Goal: Task Accomplishment & Management: Use online tool/utility

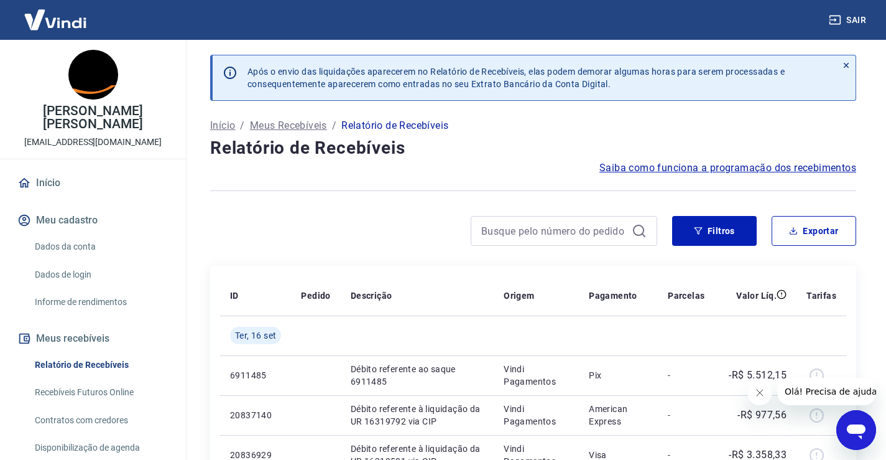
click at [310, 221] on div at bounding box center [433, 231] width 447 height 30
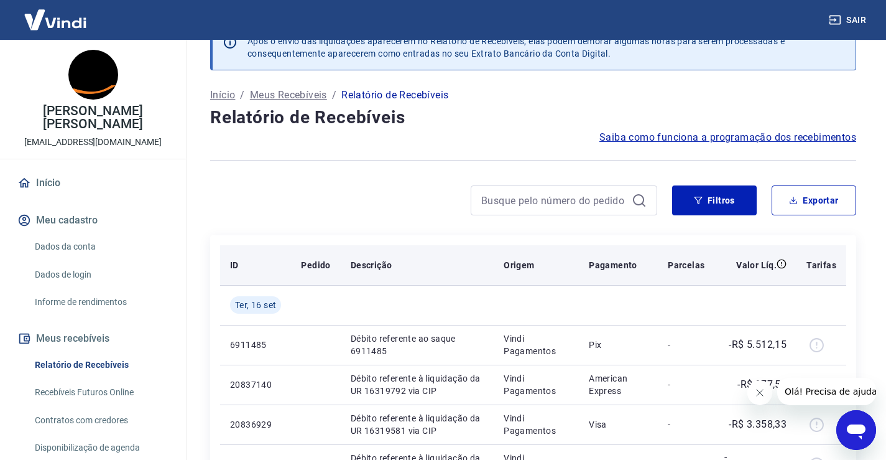
scroll to position [62, 0]
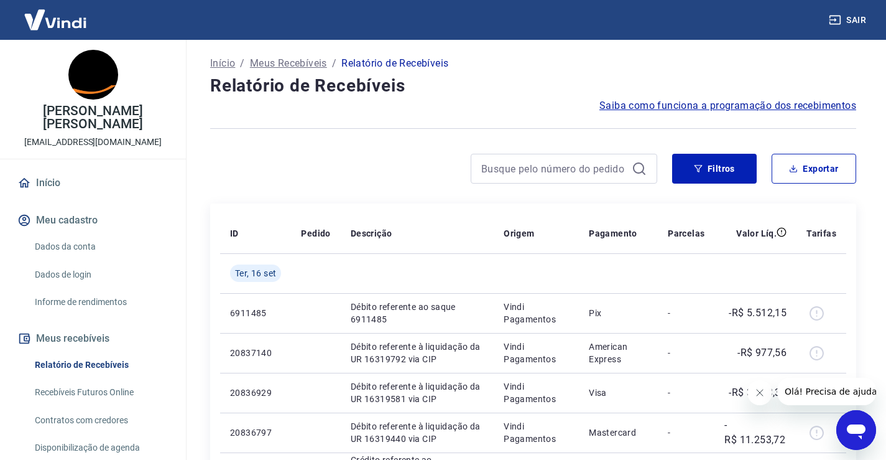
click at [284, 161] on div at bounding box center [433, 169] width 447 height 30
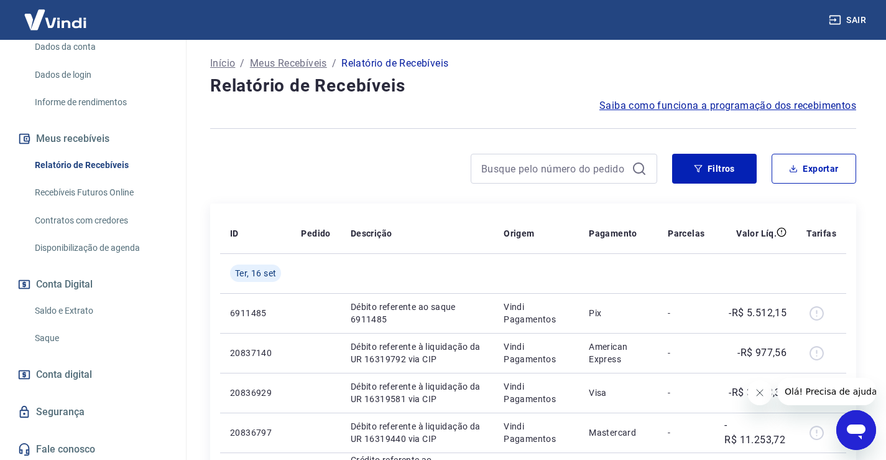
scroll to position [203, 0]
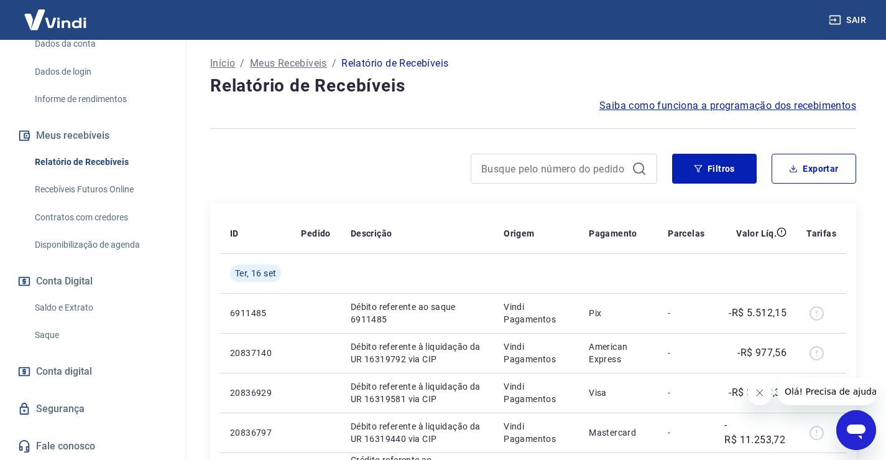
click at [262, 165] on div at bounding box center [433, 169] width 447 height 30
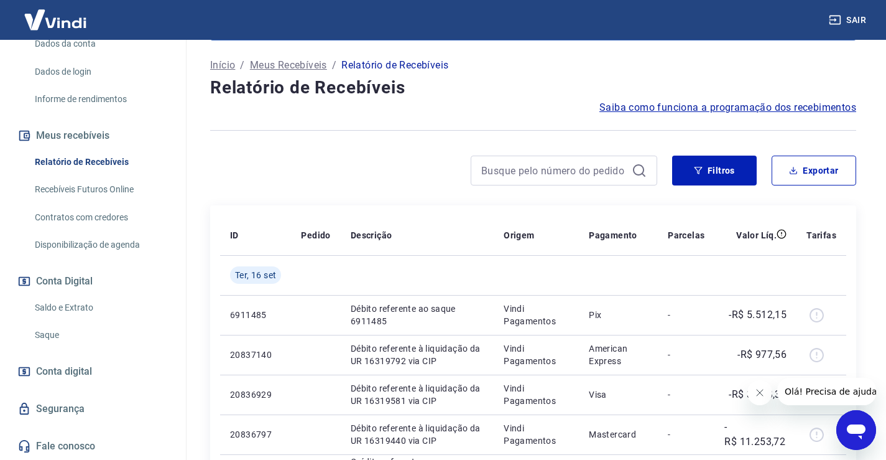
scroll to position [0, 0]
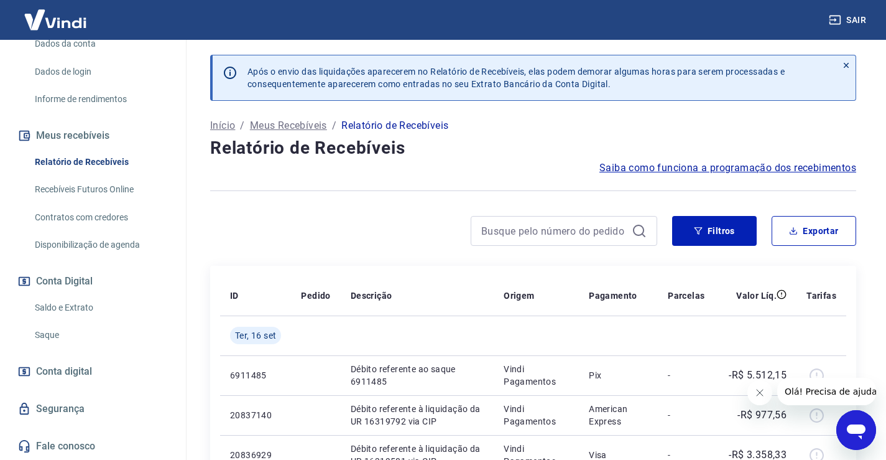
click at [295, 123] on p "Meus Recebíveis" at bounding box center [288, 125] width 77 height 15
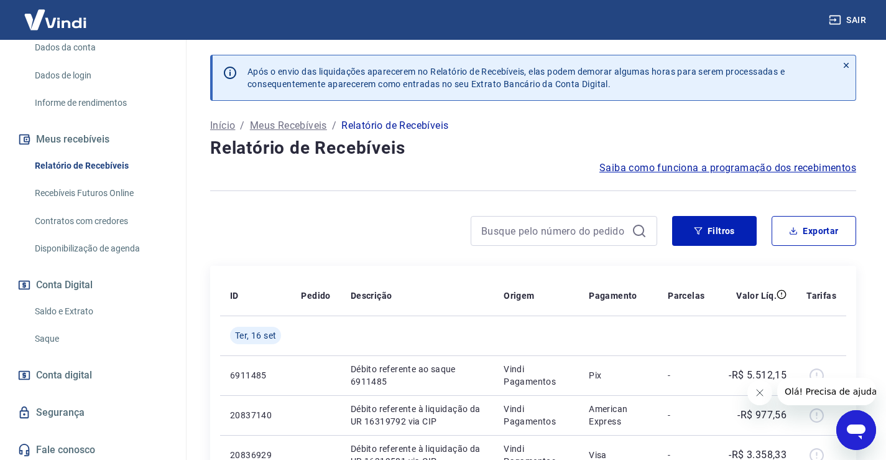
scroll to position [203, 0]
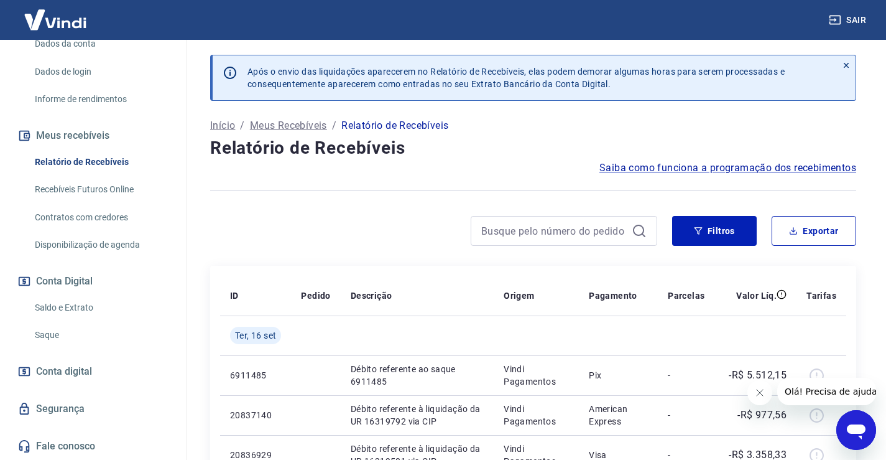
click at [220, 126] on p "Início" at bounding box center [222, 125] width 25 height 15
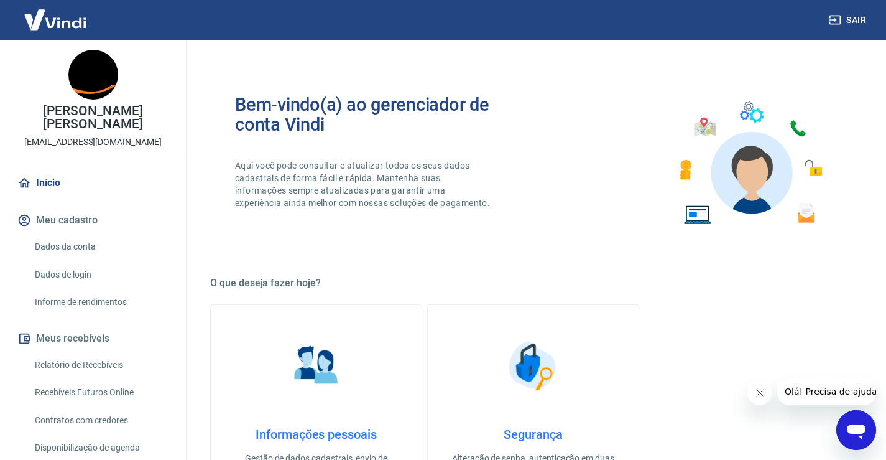
click at [55, 22] on img at bounding box center [55, 20] width 81 height 38
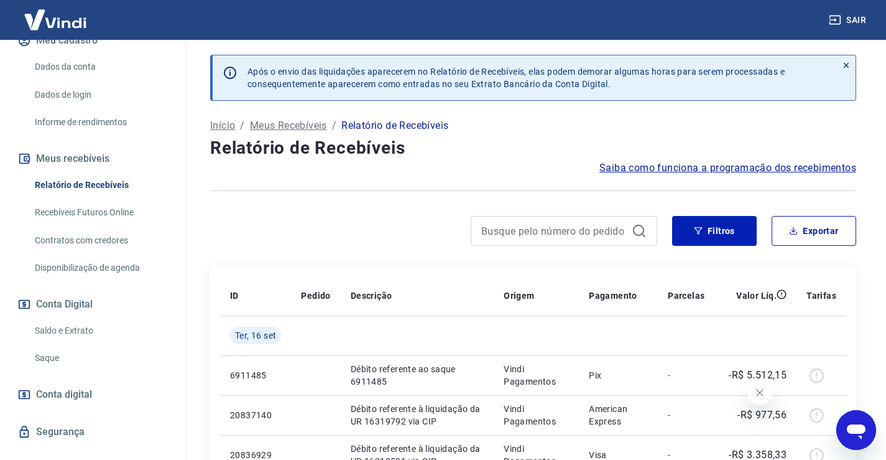
scroll to position [187, 0]
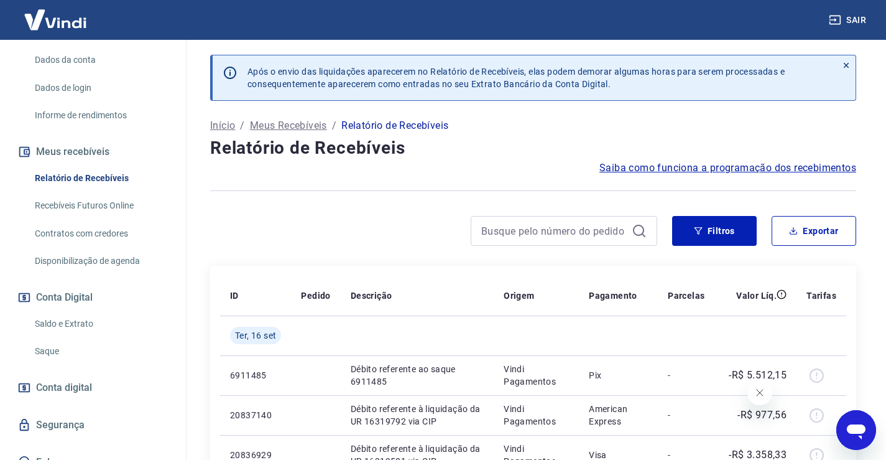
click at [70, 323] on link "Saldo e Extrato" at bounding box center [100, 323] width 141 height 25
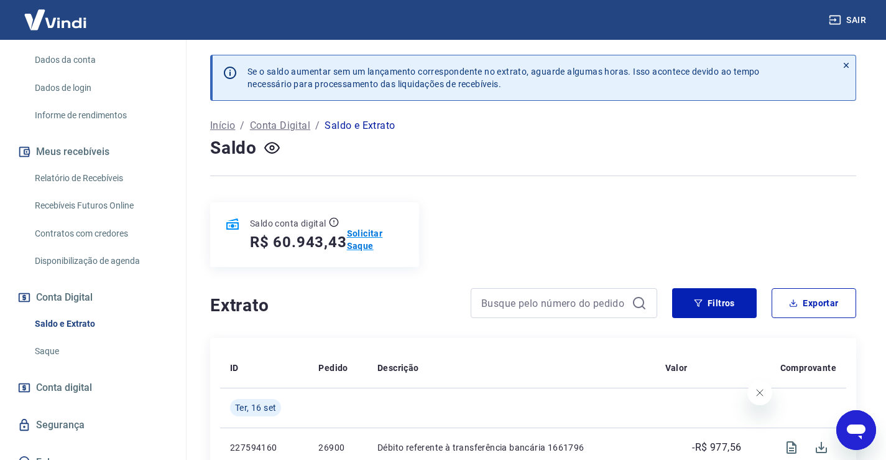
click at [363, 238] on p "Solicitar Saque" at bounding box center [375, 239] width 57 height 25
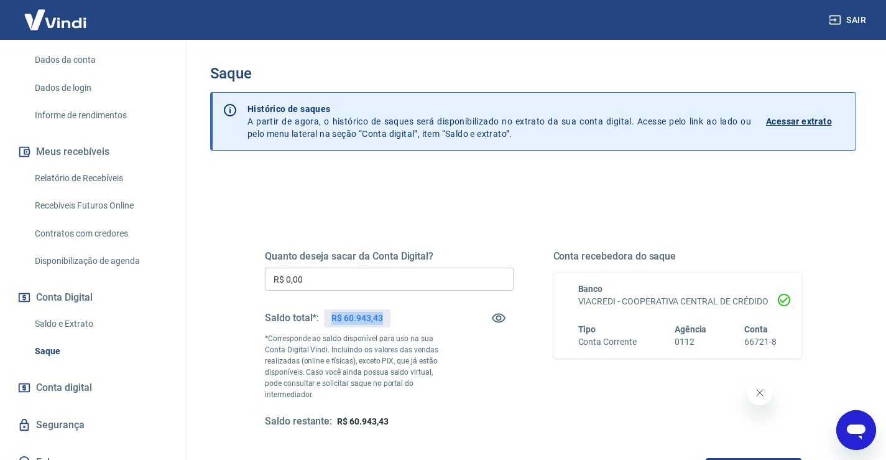
drag, startPoint x: 382, startPoint y: 320, endPoint x: 327, endPoint y: 320, distance: 54.7
click at [327, 320] on div "R$ 60.943,43" at bounding box center [357, 318] width 66 height 18
copy p "R$ 60.943,43"
click at [315, 270] on input "R$ 0,00" at bounding box center [389, 278] width 249 height 23
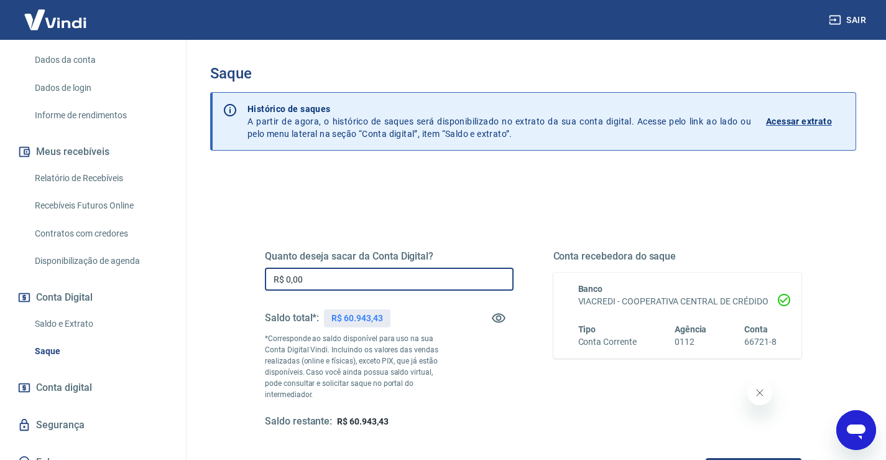
paste input "text"
click at [330, 278] on input "R$ 0,00" at bounding box center [389, 278] width 249 height 23
paste input "text"
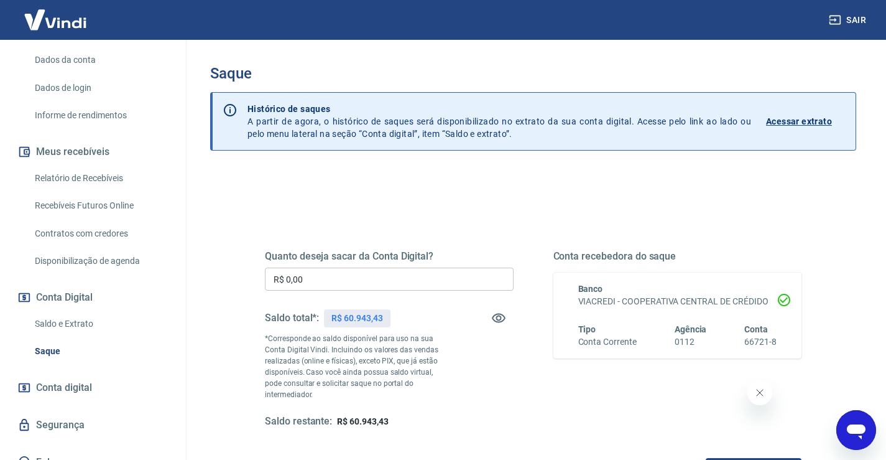
click at [371, 307] on div "Saldo total*: R$ 60.943,43" at bounding box center [328, 318] width 126 height 30
drag, startPoint x: 382, startPoint y: 317, endPoint x: 345, endPoint y: 315, distance: 37.3
click at [345, 315] on p "R$ 60.943,43" at bounding box center [356, 318] width 51 height 13
copy p "60.943,43"
click at [297, 262] on div "Quanto deseja sacar da Conta Digital? R$ 0,00 ​ Saldo total*: R$ 60.943,43 *Cor…" at bounding box center [389, 339] width 249 height 178
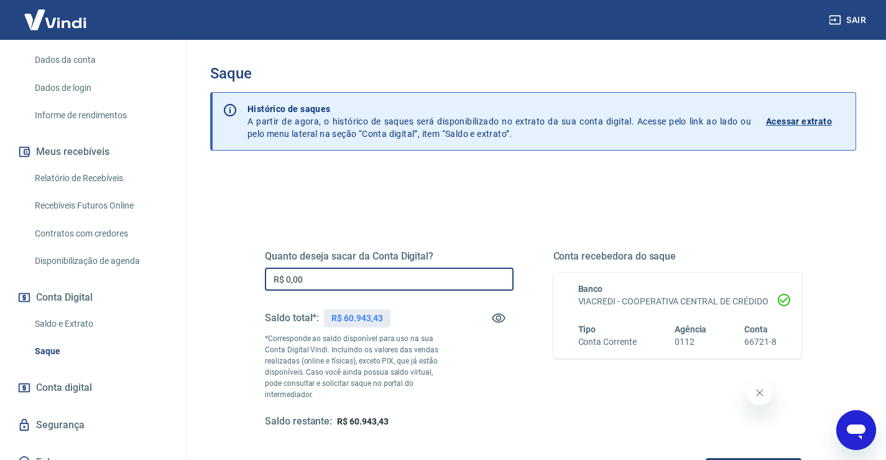
click at [305, 276] on input "R$ 0,00" at bounding box center [389, 278] width 249 height 23
click at [305, 277] on input "R$ 0,00" at bounding box center [389, 278] width 249 height 23
paste input "60.943,43"
type input "R$ 60.943,43"
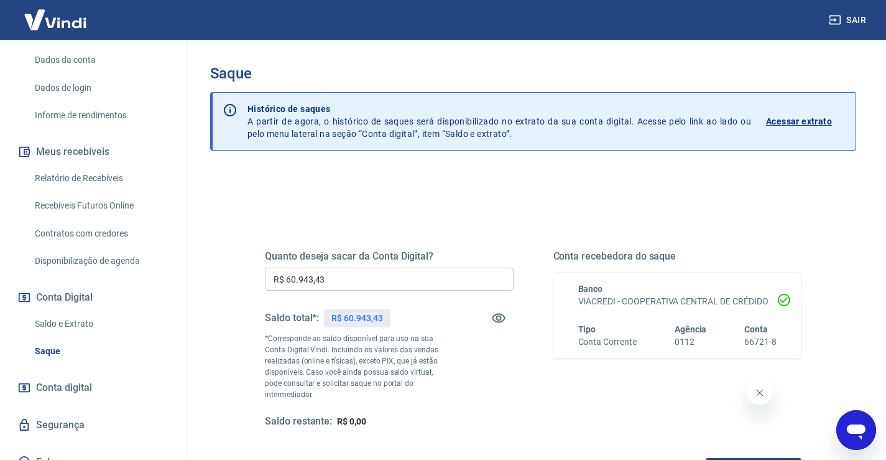
click at [488, 351] on div "Quanto deseja sacar da Conta Digital? R$ 60.943,43 ​ Saldo total*: R$ 60.943,43…" at bounding box center [389, 339] width 249 height 178
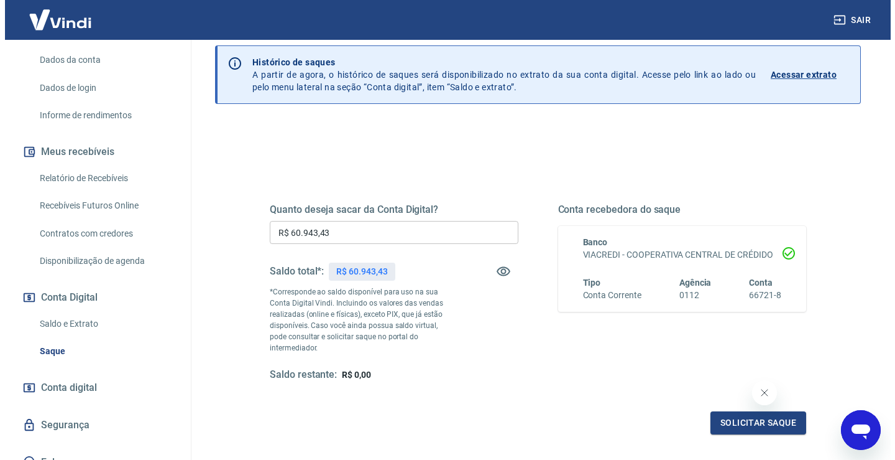
scroll to position [124, 0]
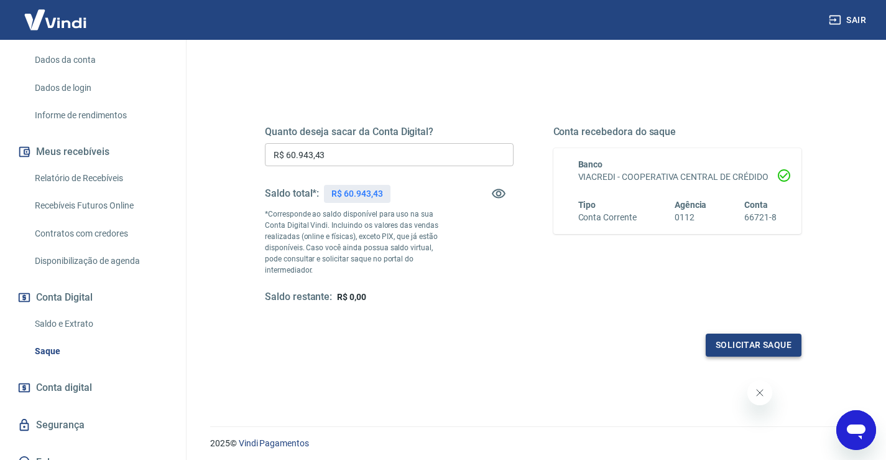
click at [746, 336] on button "Solicitar saque" at bounding box center [754, 344] width 96 height 23
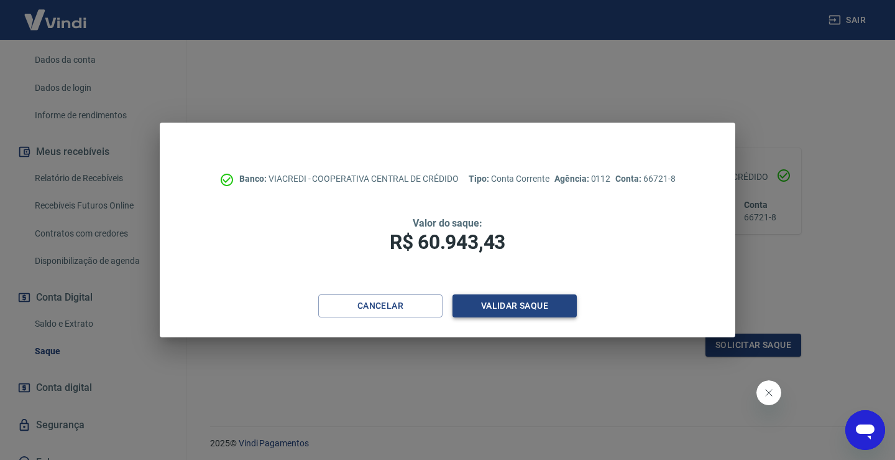
click at [527, 313] on button "Validar saque" at bounding box center [515, 305] width 124 height 23
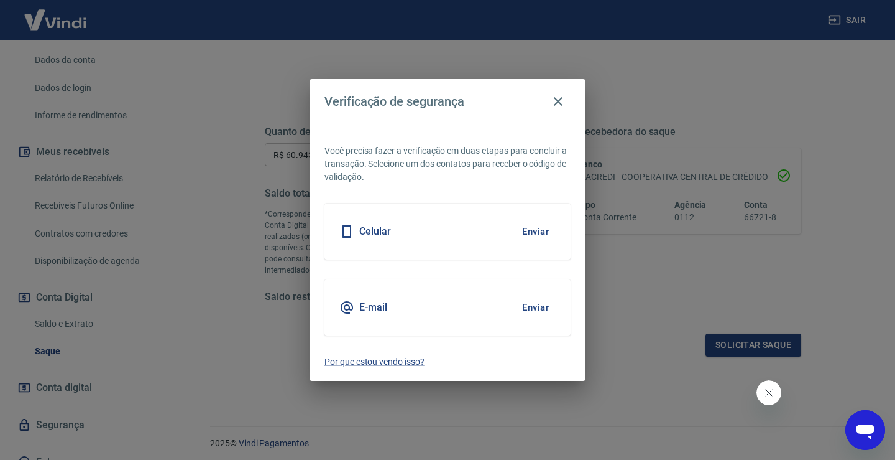
click at [395, 308] on div "E-mail Enviar" at bounding box center [448, 307] width 246 height 56
click at [361, 312] on h5 "E-mail" at bounding box center [373, 307] width 28 height 12
click at [540, 309] on button "Enviar" at bounding box center [536, 307] width 40 height 26
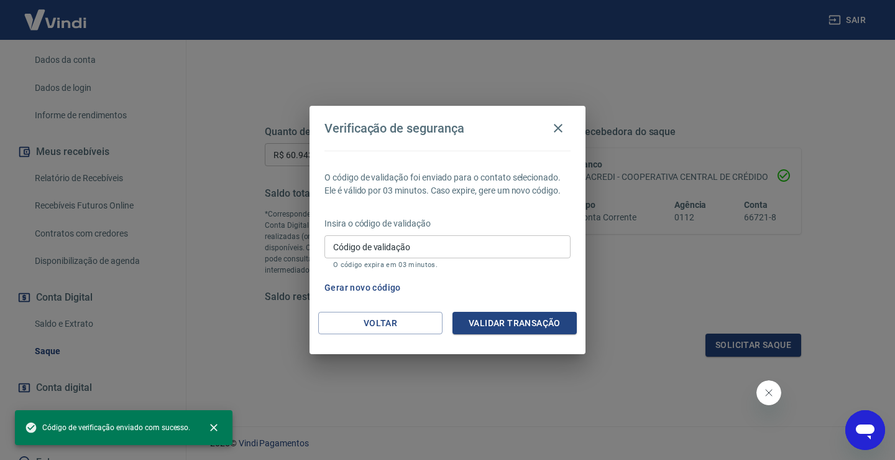
click at [410, 254] on input "Código de validação" at bounding box center [448, 246] width 246 height 23
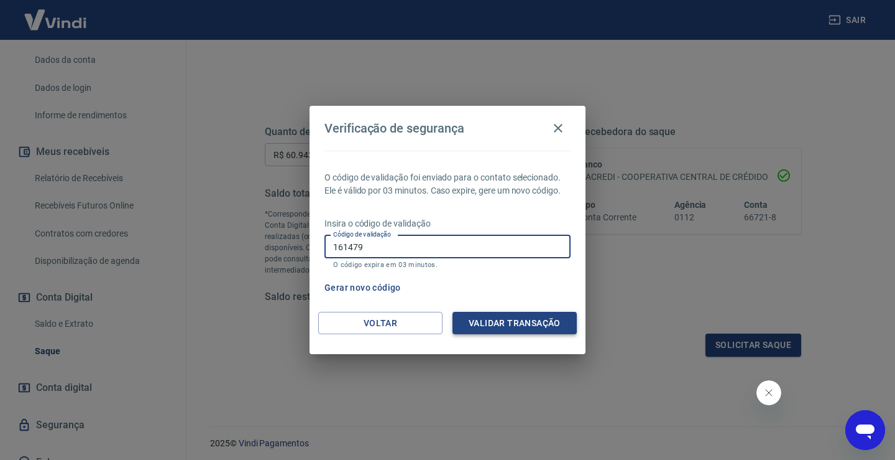
type input "161479"
click at [486, 326] on button "Validar transação" at bounding box center [515, 323] width 124 height 23
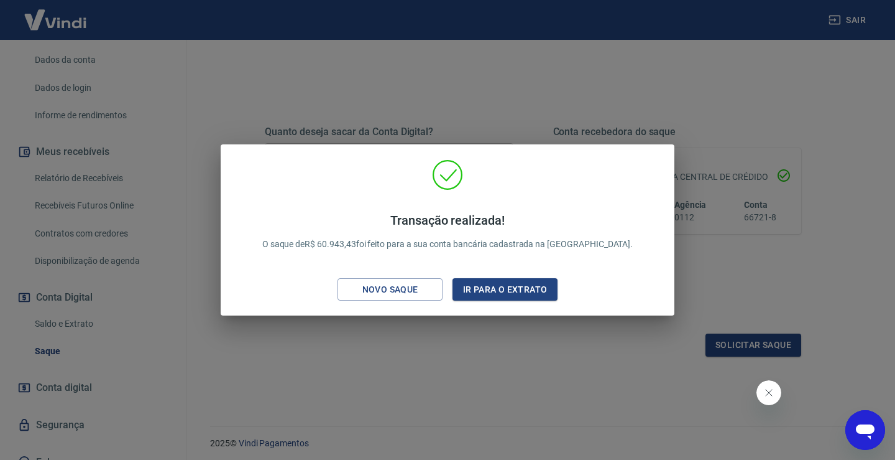
click at [487, 374] on div "Transação realizada! O saque de R$ 60.943,43 foi feito para a sua conta bancári…" at bounding box center [447, 230] width 895 height 460
